Goal: Information Seeking & Learning: Learn about a topic

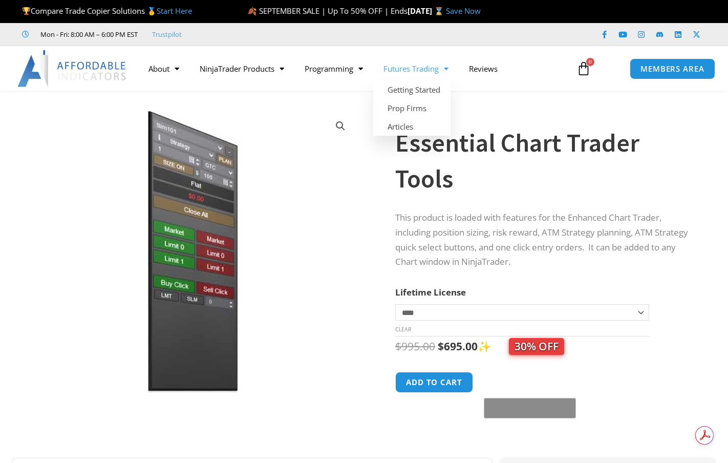
click at [448, 72] on span "Menu" at bounding box center [444, 69] width 10 height 18
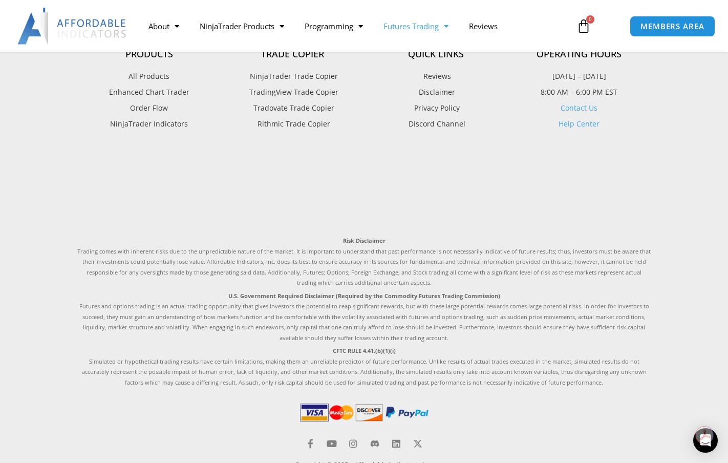
scroll to position [1625, 0]
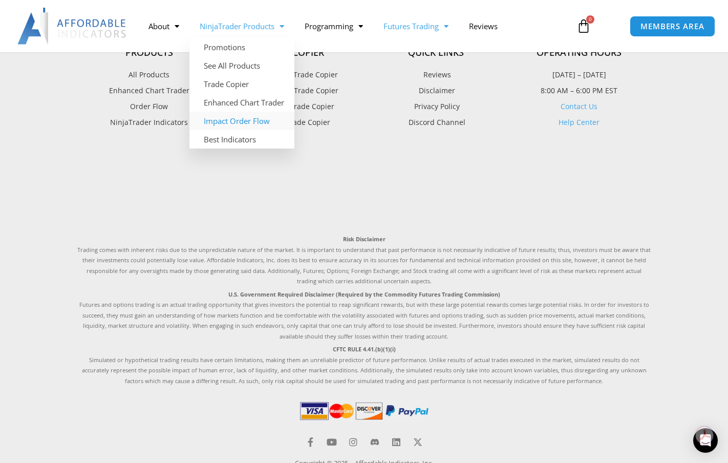
click at [249, 123] on link "Impact Order Flow" at bounding box center [241, 121] width 105 height 18
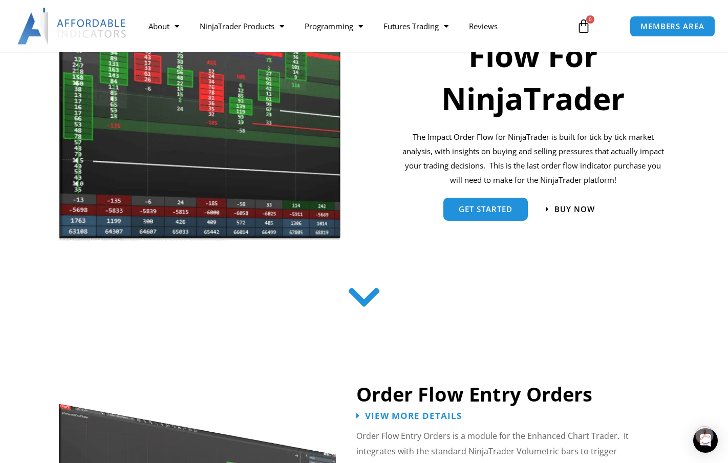
scroll to position [217, 0]
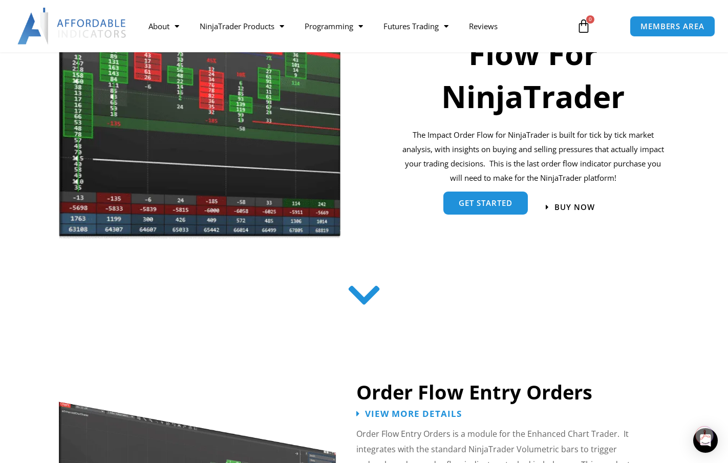
click at [491, 207] on span "get started" at bounding box center [486, 203] width 54 height 8
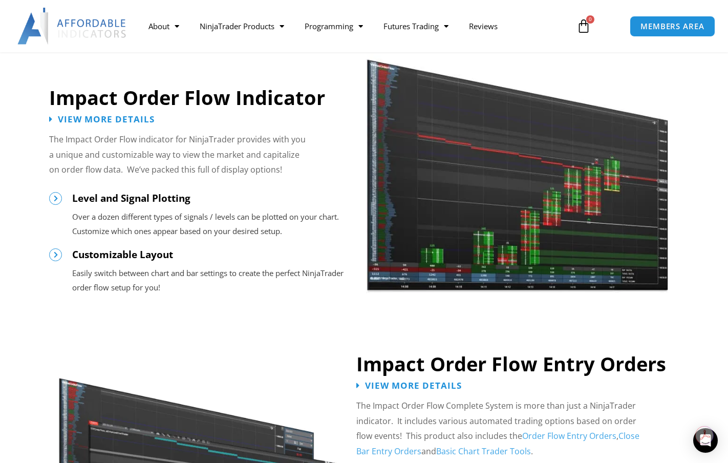
scroll to position [766, 0]
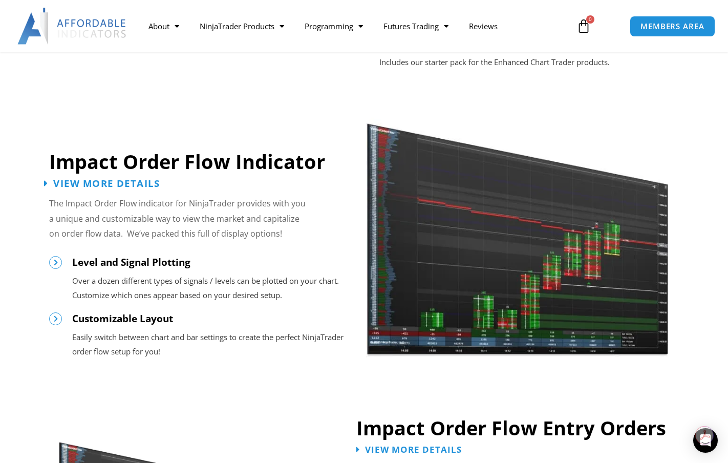
click at [119, 185] on span "View More Details" at bounding box center [106, 183] width 106 height 10
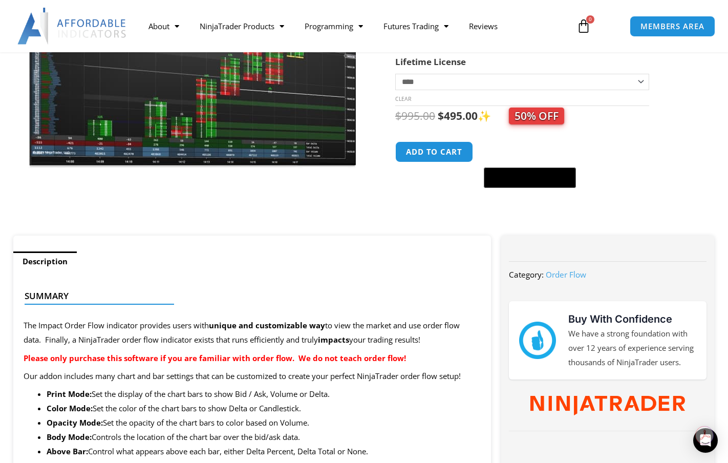
scroll to position [77, 0]
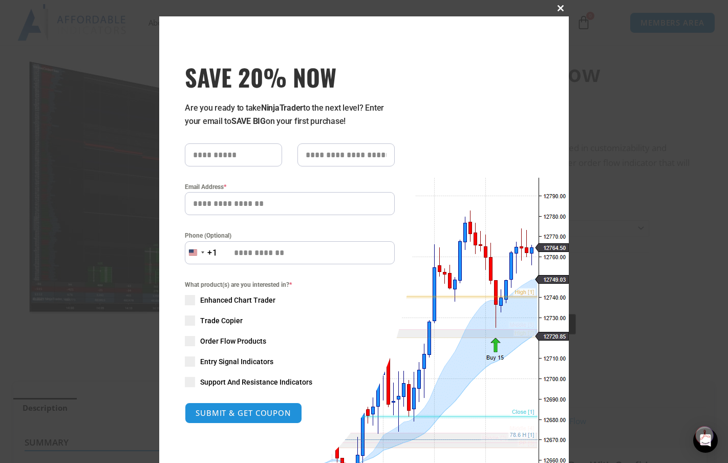
click at [559, 7] on span "SAVE 20% NOW popup" at bounding box center [560, 8] width 16 height 6
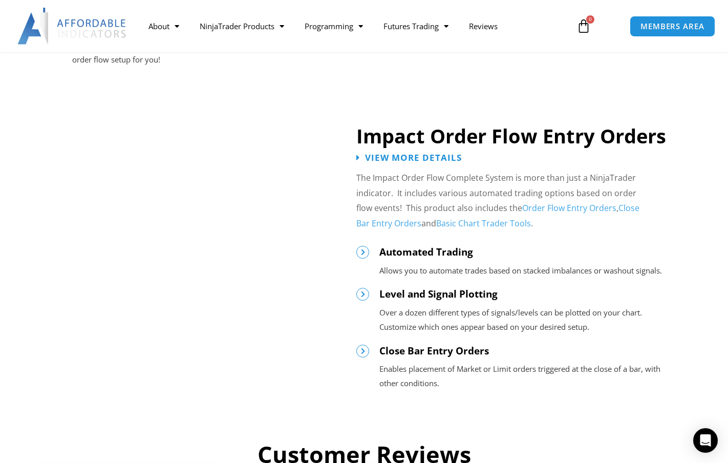
scroll to position [1054, 0]
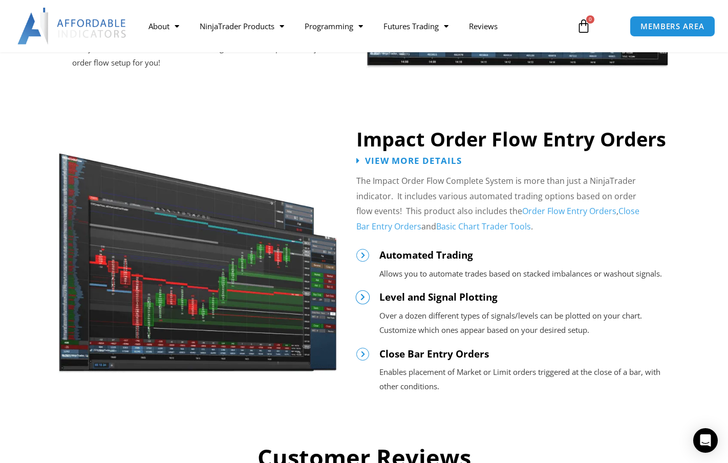
click at [364, 299] on icon at bounding box center [362, 297] width 7 height 7
click at [359, 296] on icon at bounding box center [362, 297] width 7 height 7
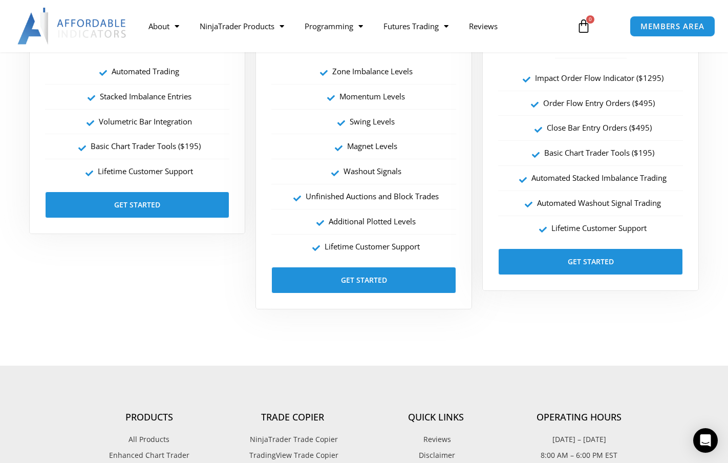
scroll to position [1910, 0]
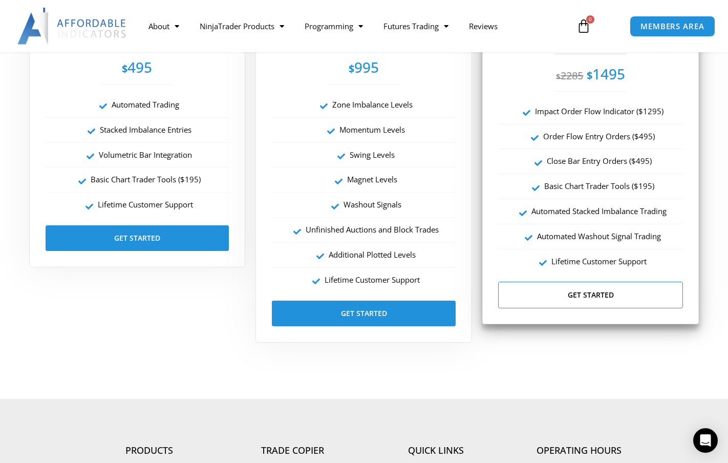
click at [524, 294] on link "Get Started" at bounding box center [590, 294] width 185 height 27
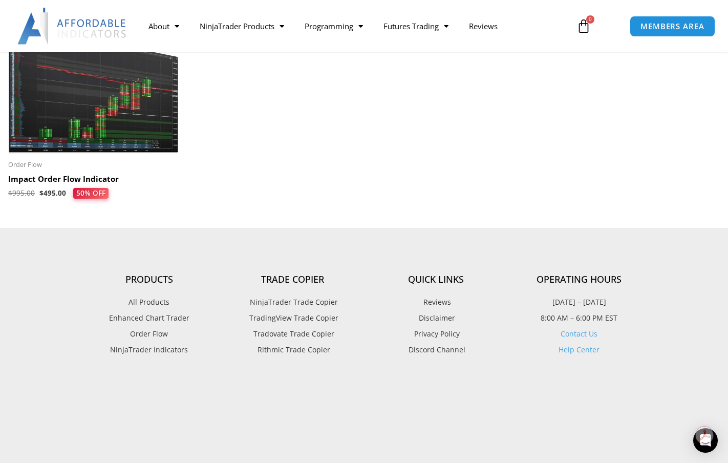
scroll to position [2039, 0]
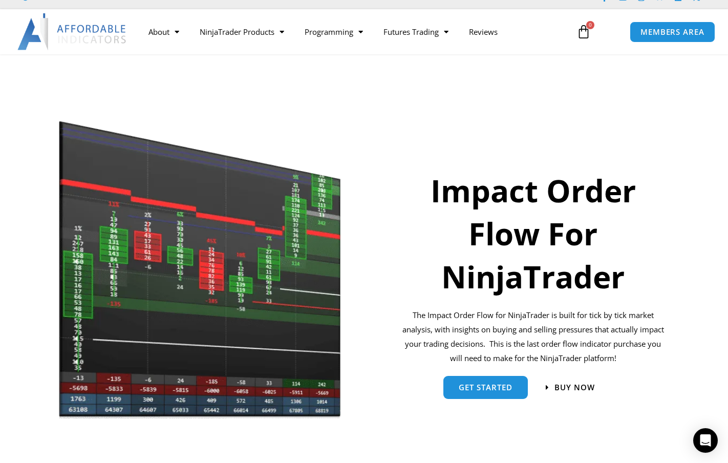
scroll to position [35, 0]
